Goal: Task Accomplishment & Management: Use online tool/utility

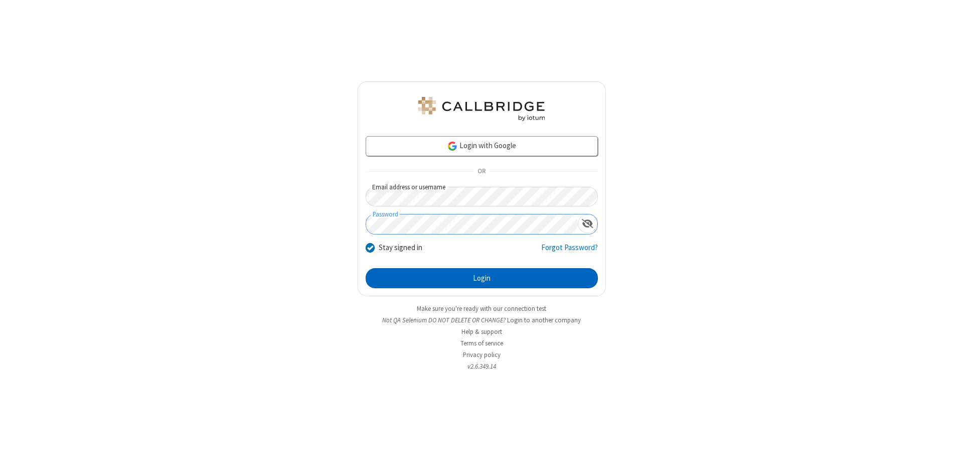
click at [482, 278] on button "Login" at bounding box center [482, 278] width 232 height 20
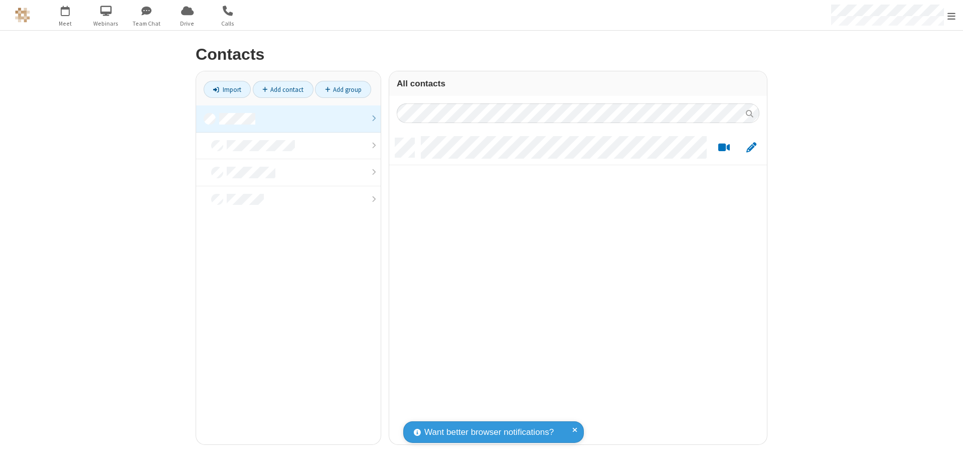
scroll to position [306, 370]
click at [289, 118] on link at bounding box center [288, 118] width 185 height 27
click at [227, 89] on link "Import" at bounding box center [227, 89] width 47 height 17
